Goal: Information Seeking & Learning: Check status

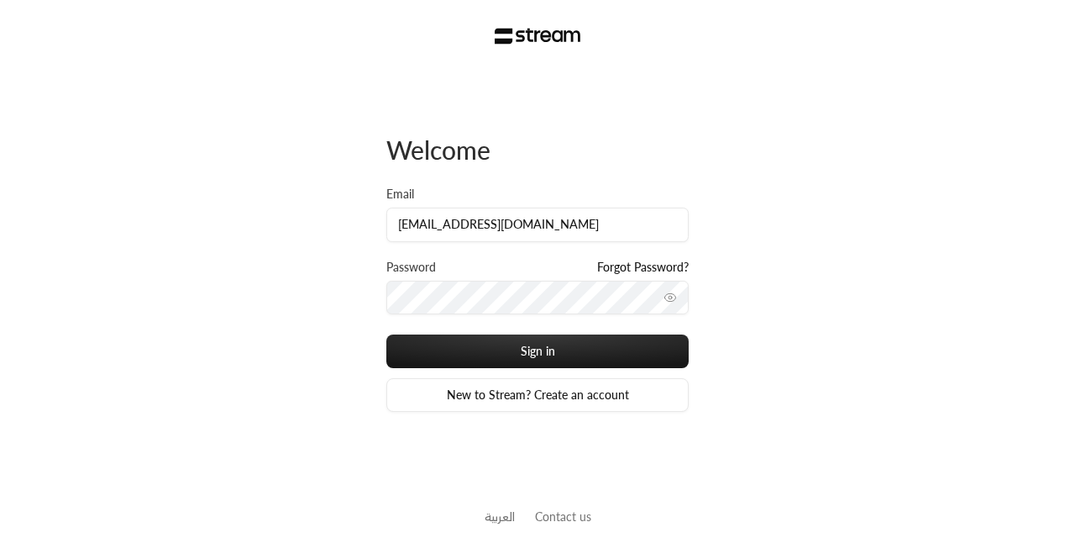
type input "[EMAIL_ADDRESS][DOMAIN_NAME]"
click at [386, 334] on button "Sign in" at bounding box center [537, 351] width 302 height 34
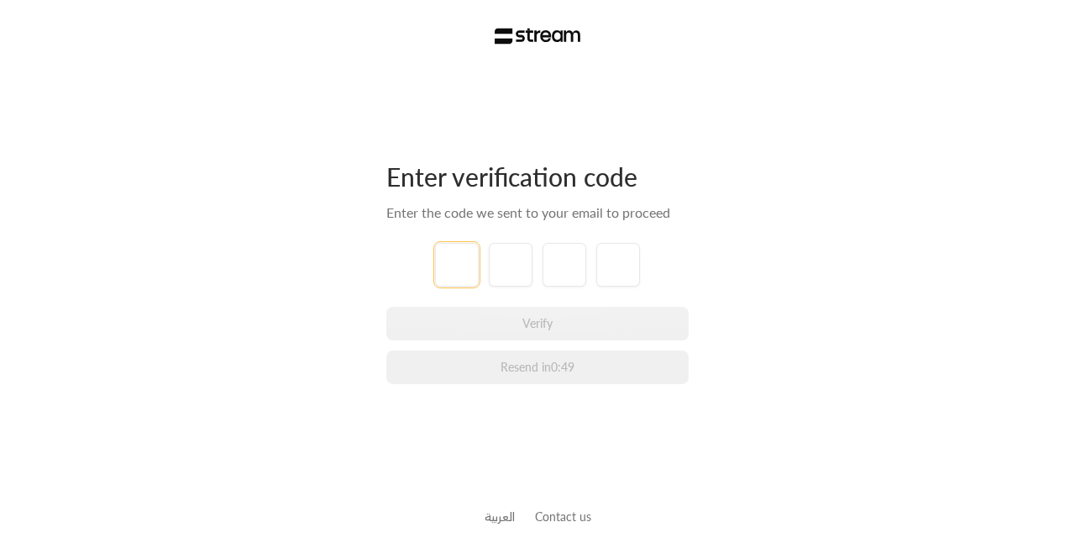
paste input "1"
type input "1"
type input "9"
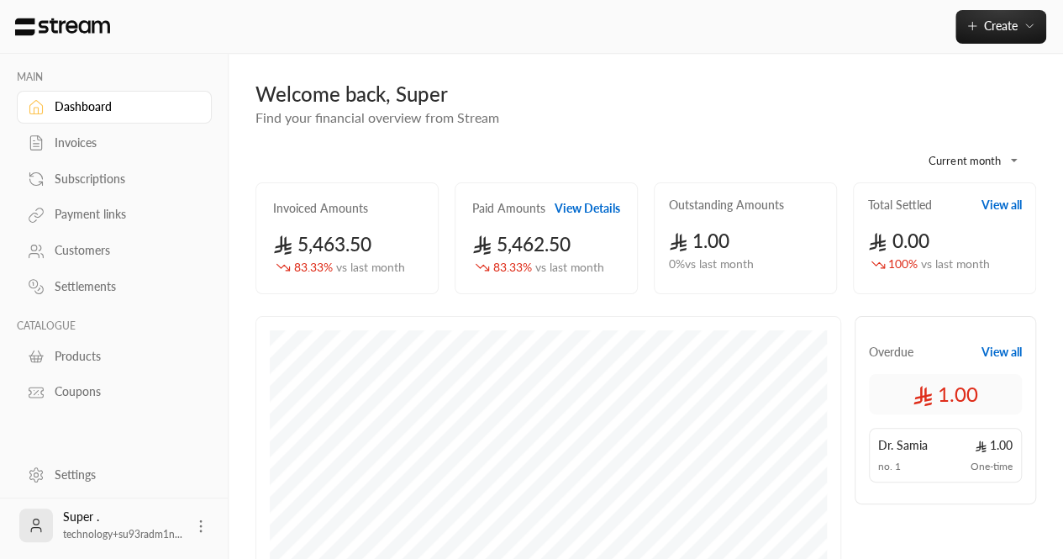
click at [77, 189] on link "Subscriptions" at bounding box center [114, 178] width 195 height 33
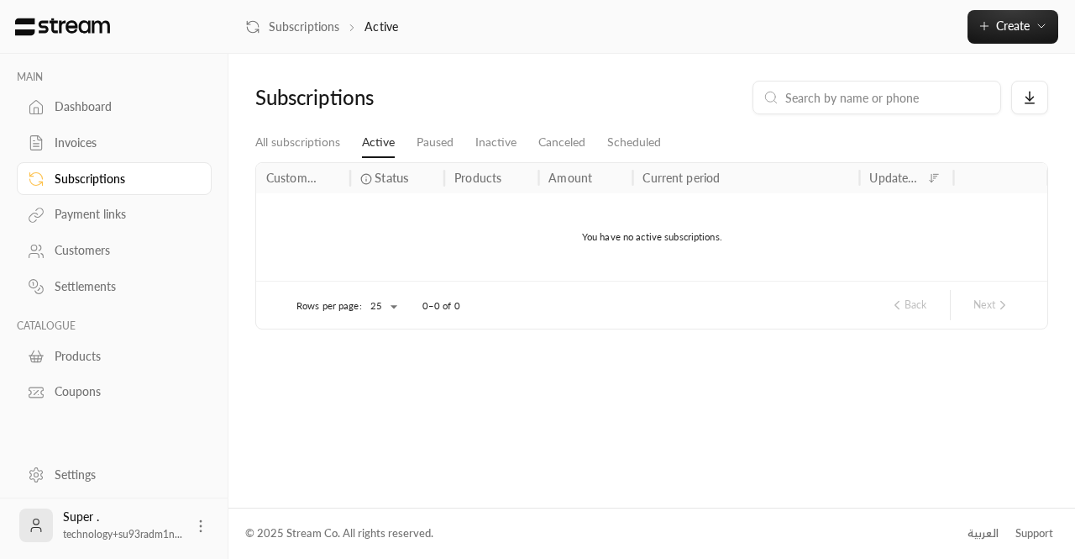
click at [119, 149] on div "Invoices" at bounding box center [123, 142] width 136 height 17
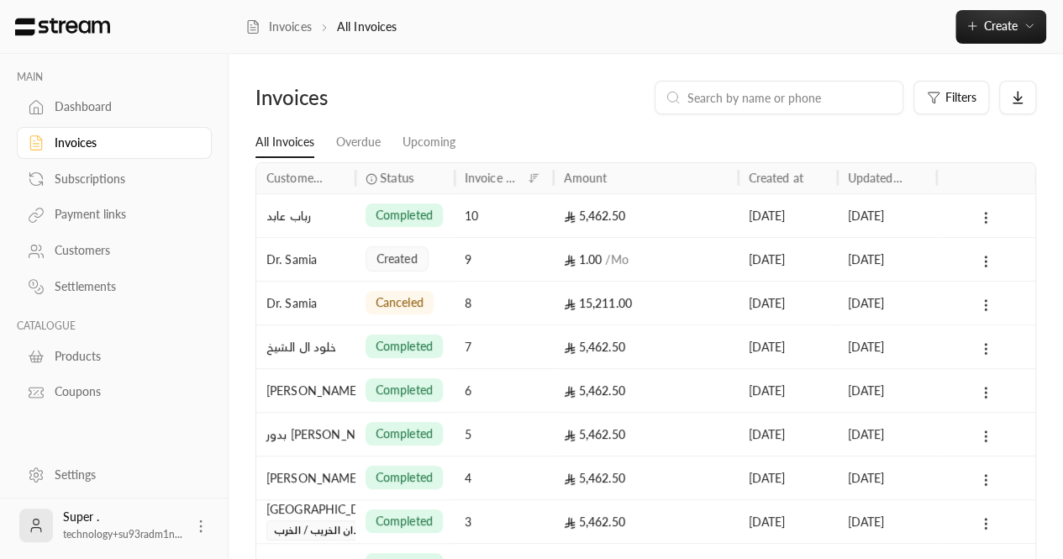
click at [496, 216] on div "10" at bounding box center [504, 215] width 79 height 43
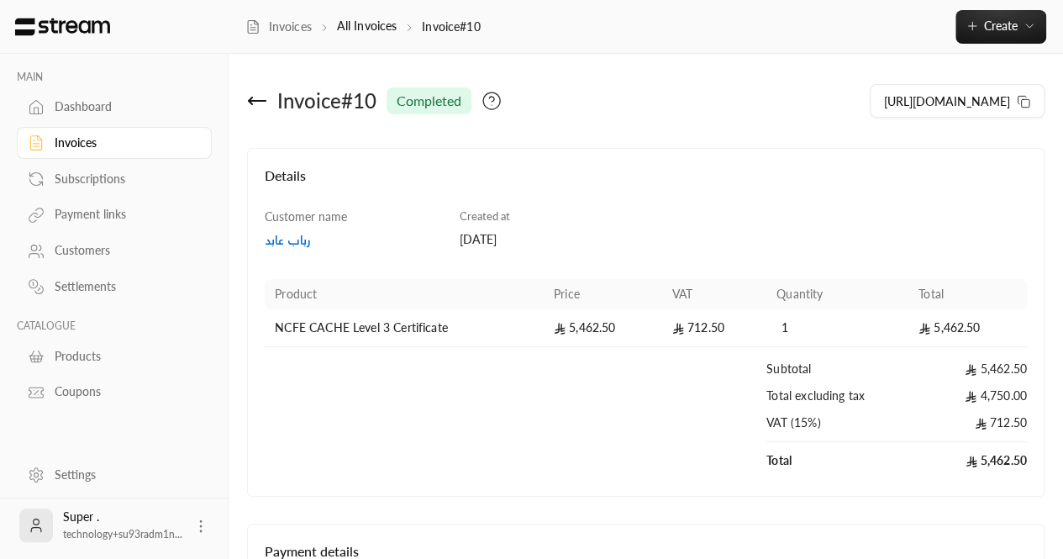
click at [256, 110] on icon at bounding box center [257, 101] width 20 height 20
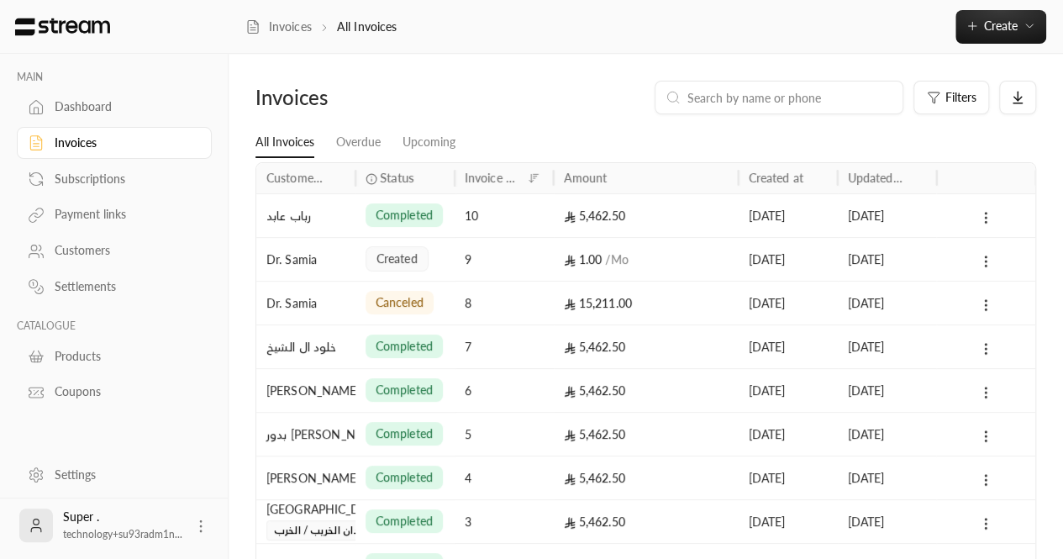
click at [495, 179] on div "Invoice no." at bounding box center [493, 178] width 57 height 14
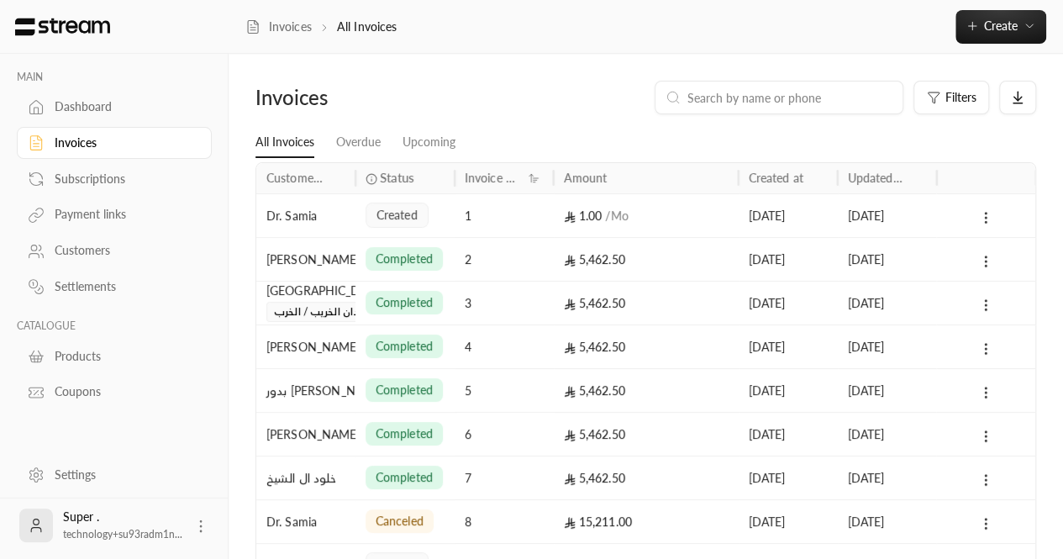
click at [92, 175] on div "Subscriptions" at bounding box center [123, 179] width 136 height 17
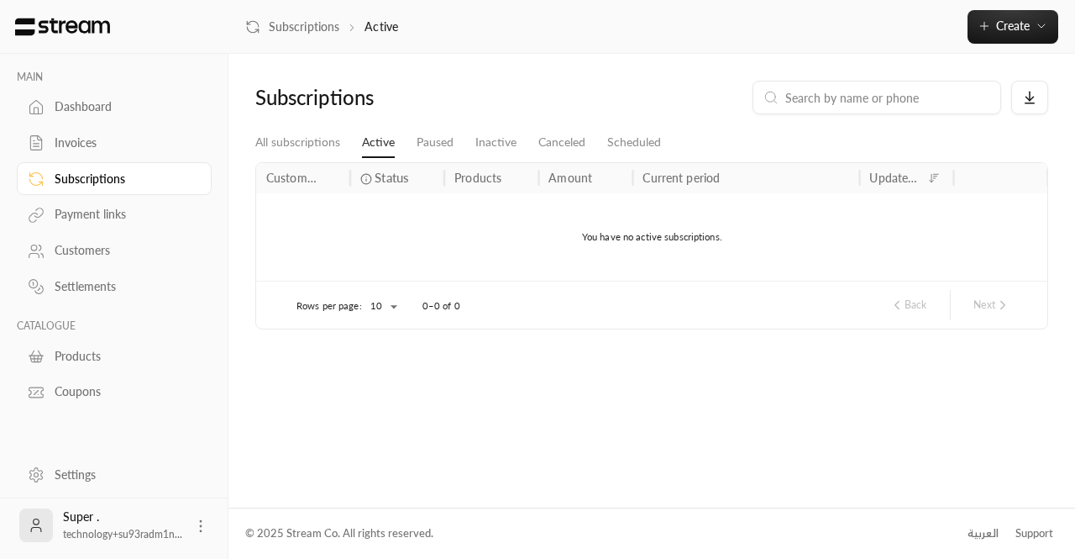
click at [96, 143] on div "Invoices" at bounding box center [123, 142] width 136 height 17
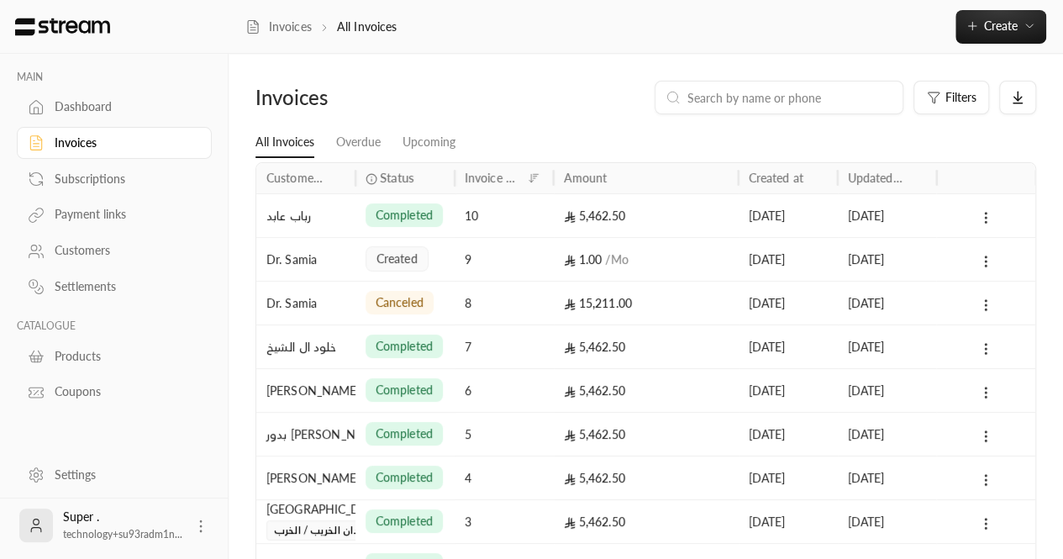
click at [714, 221] on div "5,462.50" at bounding box center [646, 215] width 165 height 43
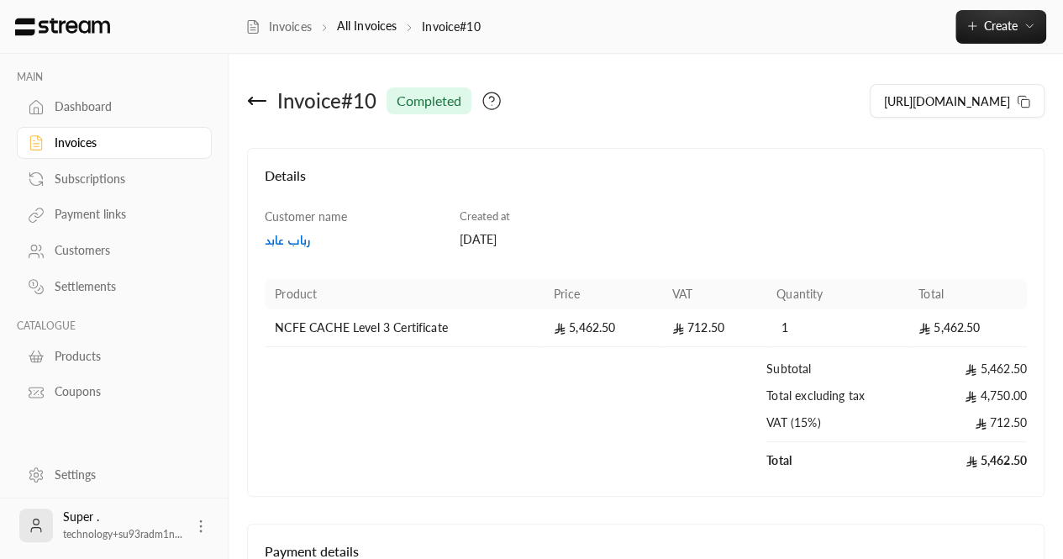
click at [257, 93] on icon at bounding box center [257, 101] width 20 height 20
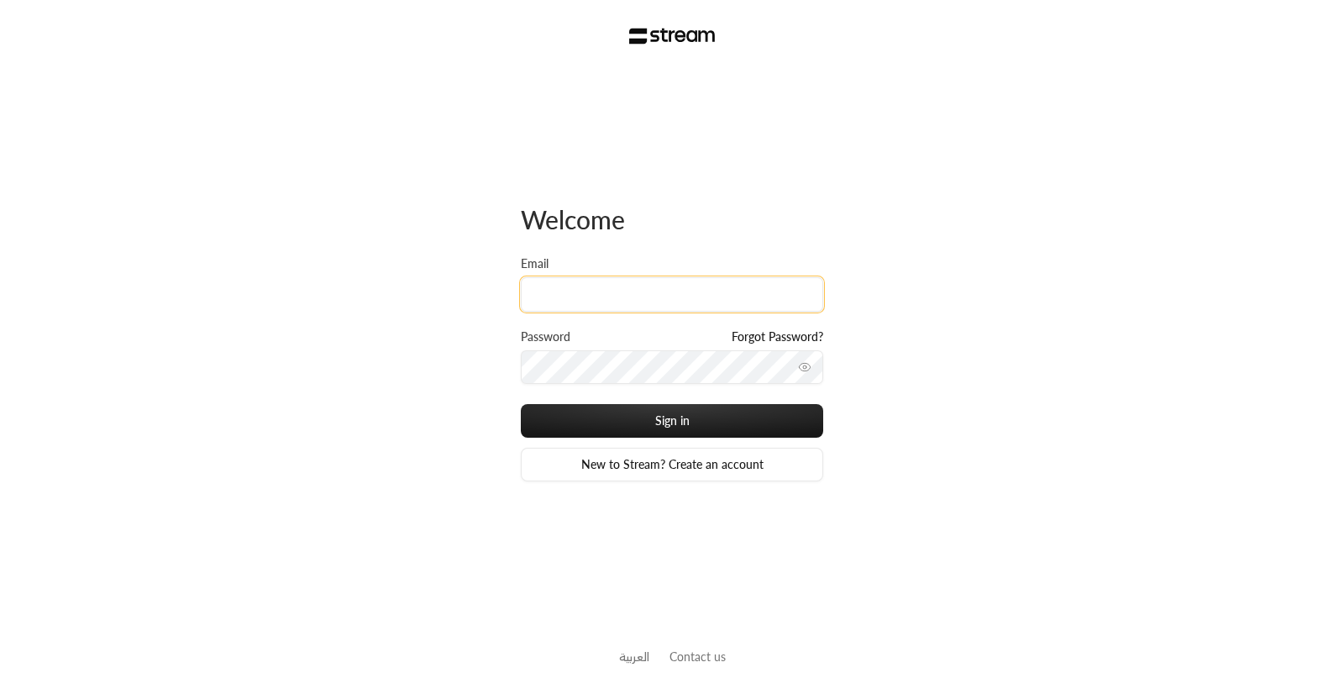
click at [587, 297] on input "Email" at bounding box center [672, 294] width 302 height 34
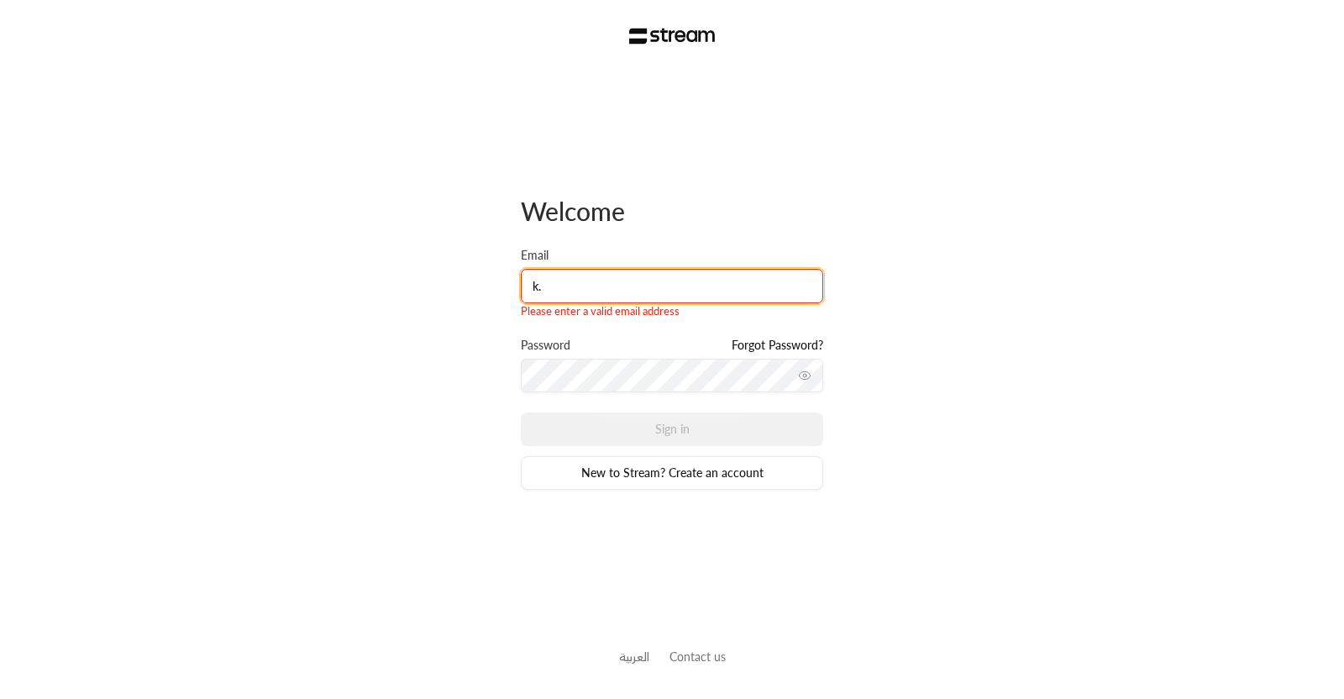
type input "[PERSON_NAME][EMAIL_ADDRESS][DOMAIN_NAME]"
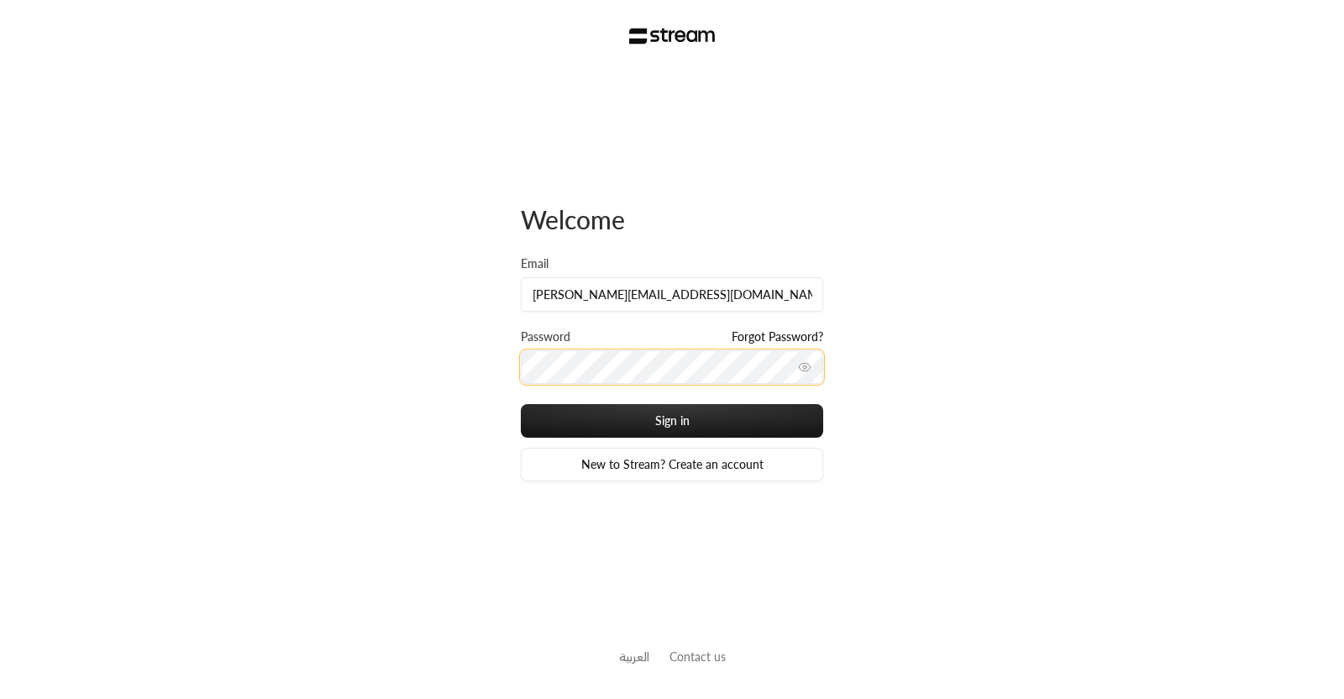
click at [521, 404] on button "Sign in" at bounding box center [672, 421] width 302 height 34
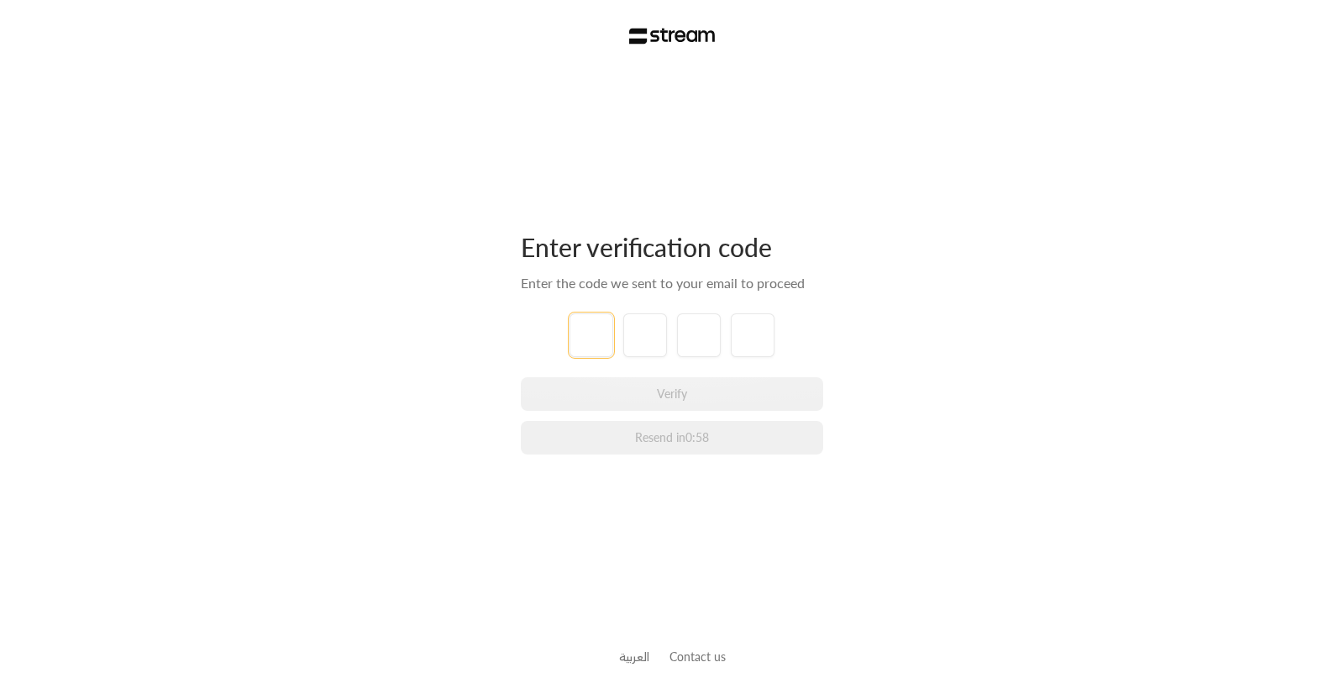
type input "1"
type input "2"
type input "3"
type input "4"
